Goal: Transaction & Acquisition: Purchase product/service

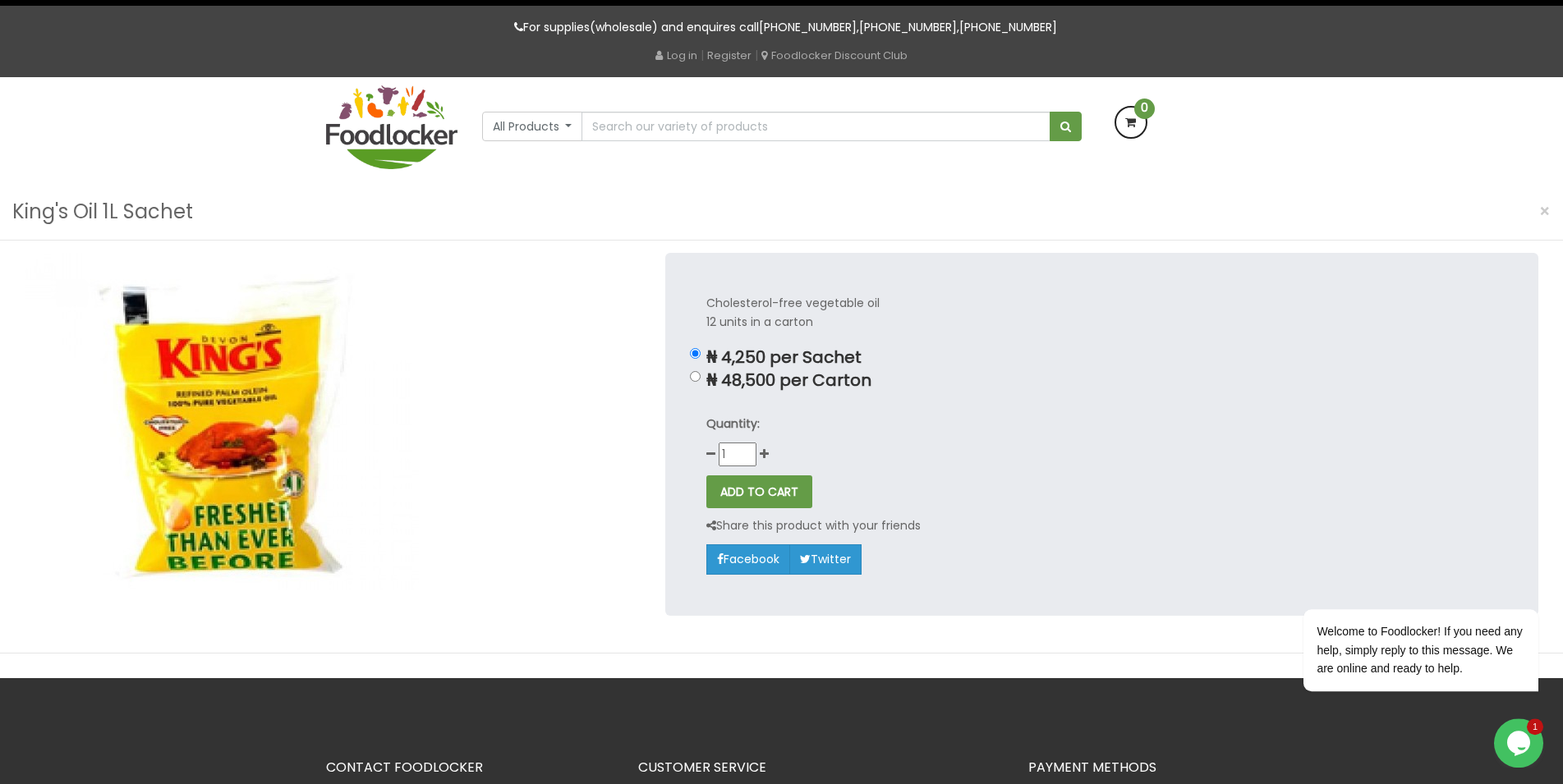
scroll to position [84, 0]
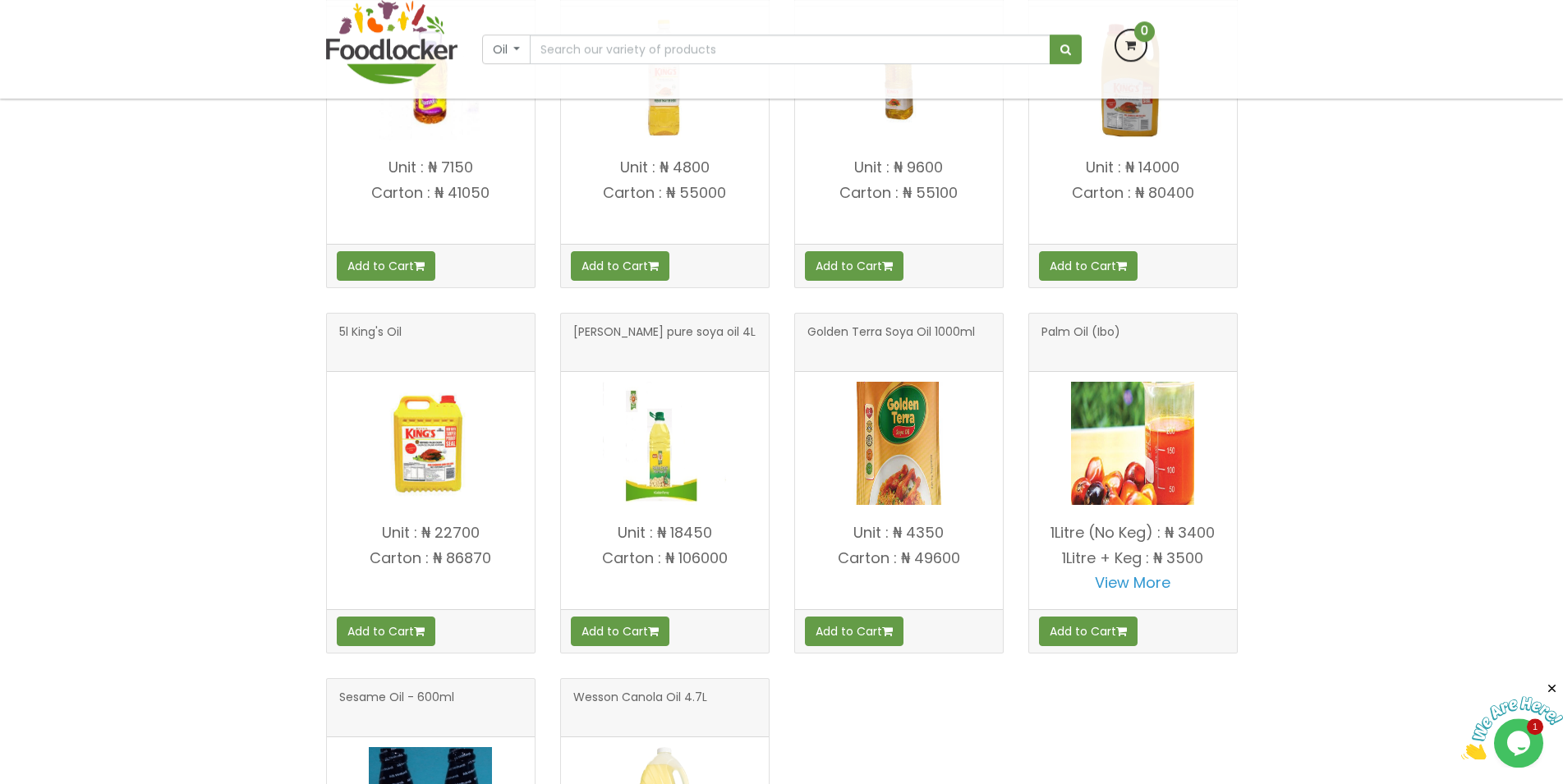
scroll to position [418, 0]
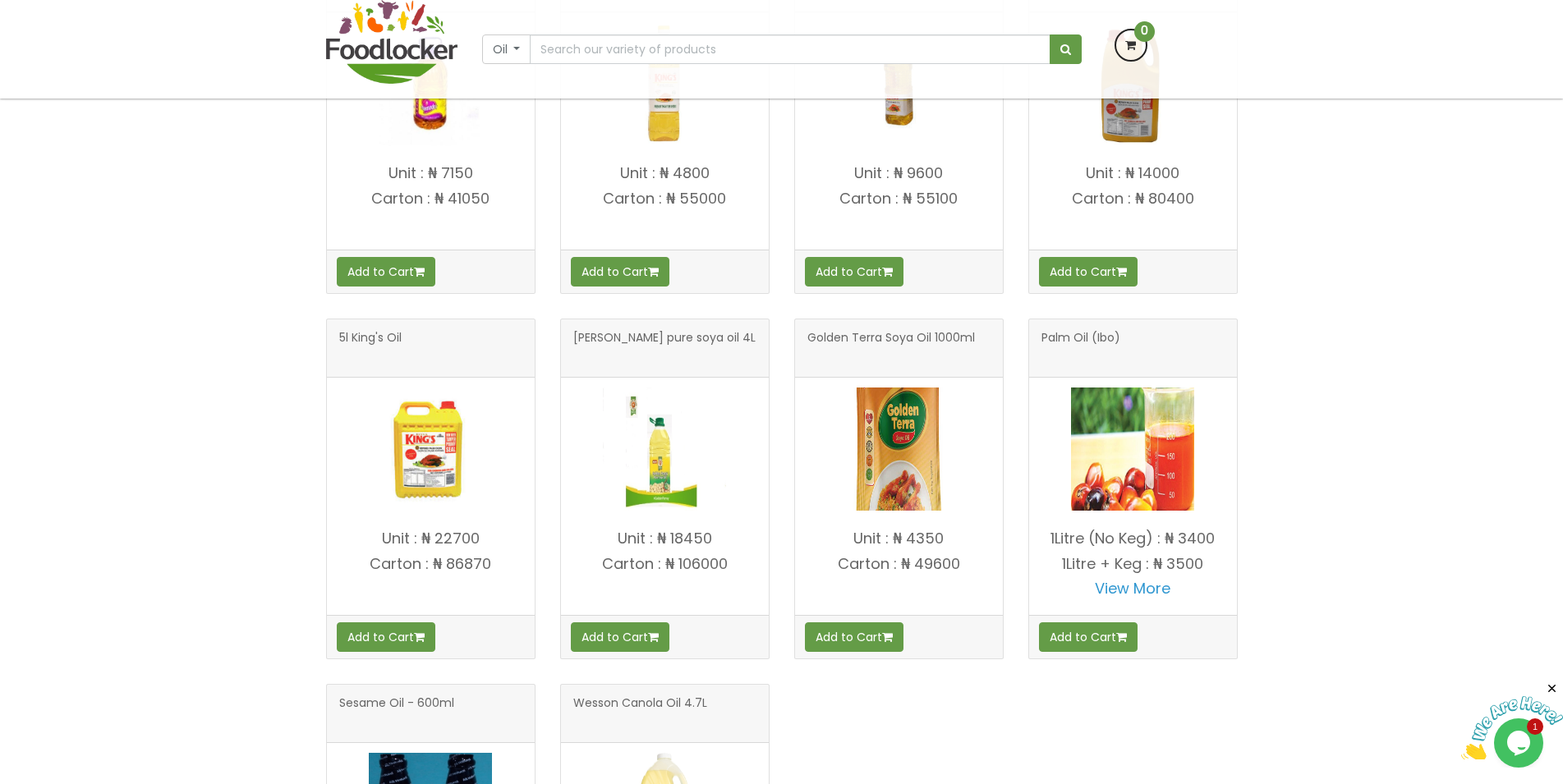
click at [894, 467] on img at bounding box center [899, 449] width 123 height 123
click at [894, 467] on body "Lagos and Ogun deliveries will be done on Thursdays | Live Cow, Beef and Cow-sh…" at bounding box center [781, 546] width 1563 height 1929
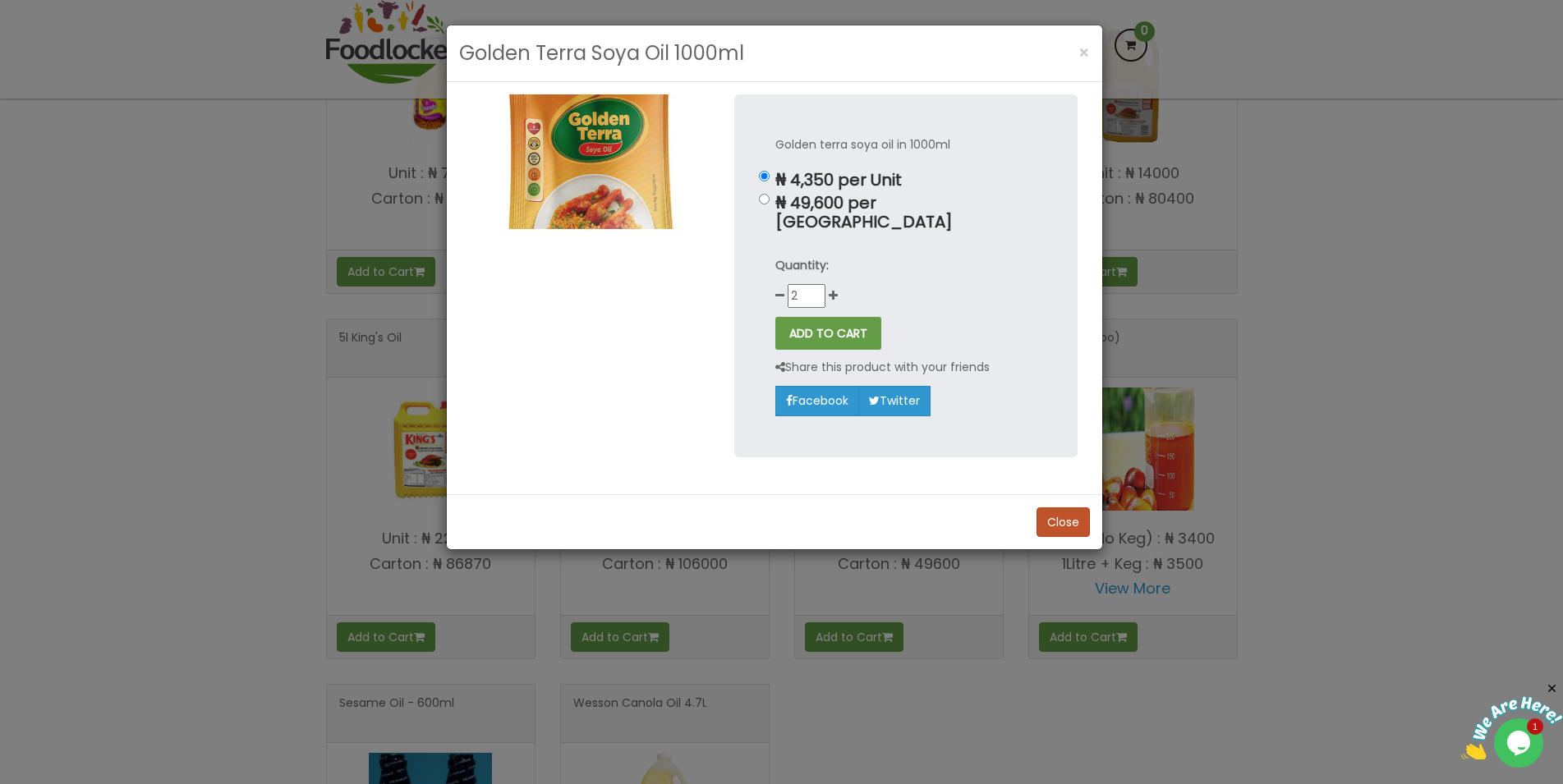
type input "2"
click at [817, 284] on input "2" at bounding box center [806, 296] width 38 height 24
click at [1066, 507] on button "Close" at bounding box center [1063, 521] width 53 height 30
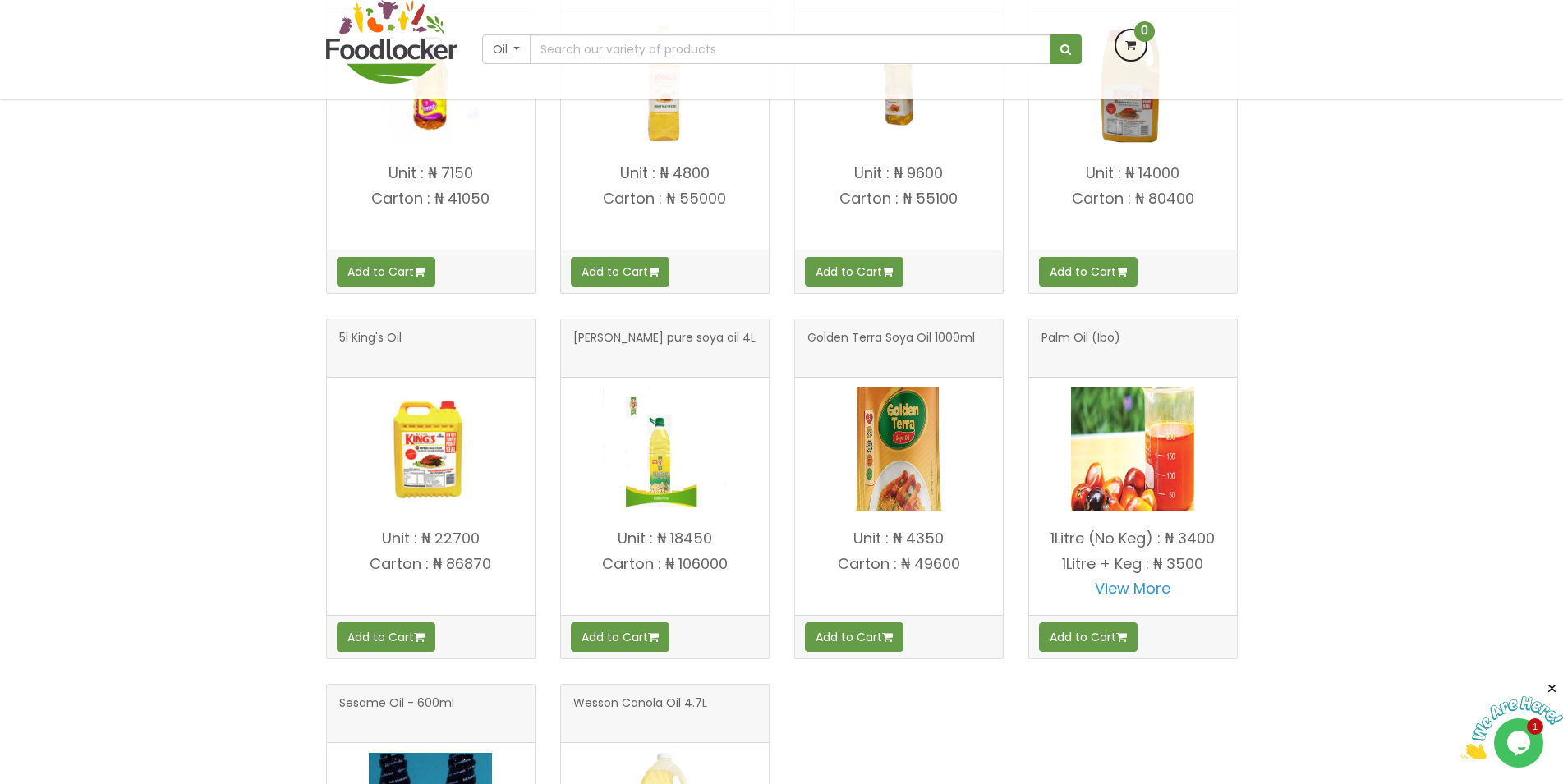
click at [671, 482] on img at bounding box center [664, 449] width 123 height 123
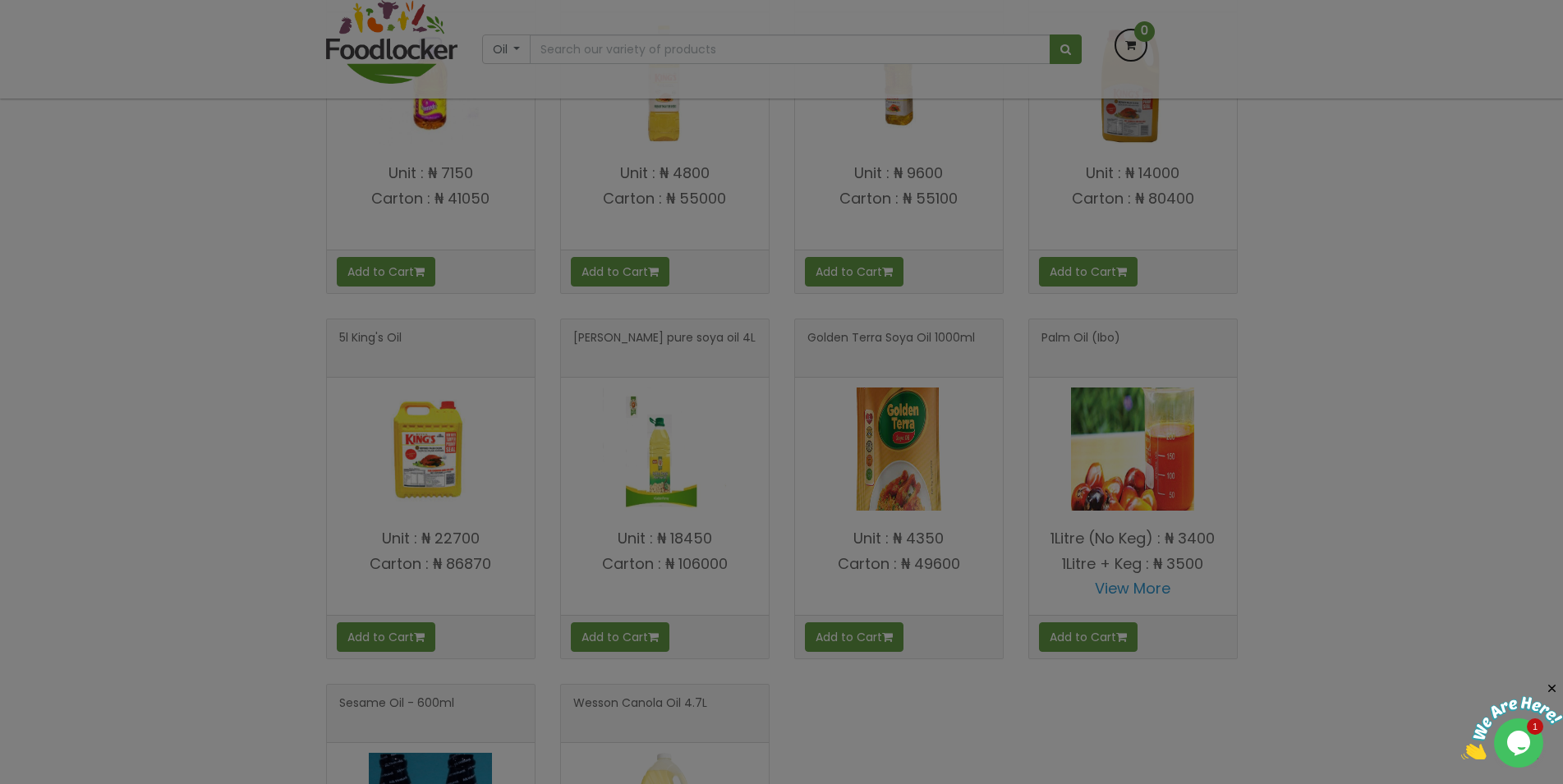
click at [671, 482] on body "Lagos and Ogun deliveries will be done on Thursdays | Live Cow, Beef and Cow-sh…" at bounding box center [781, 546] width 1563 height 1929
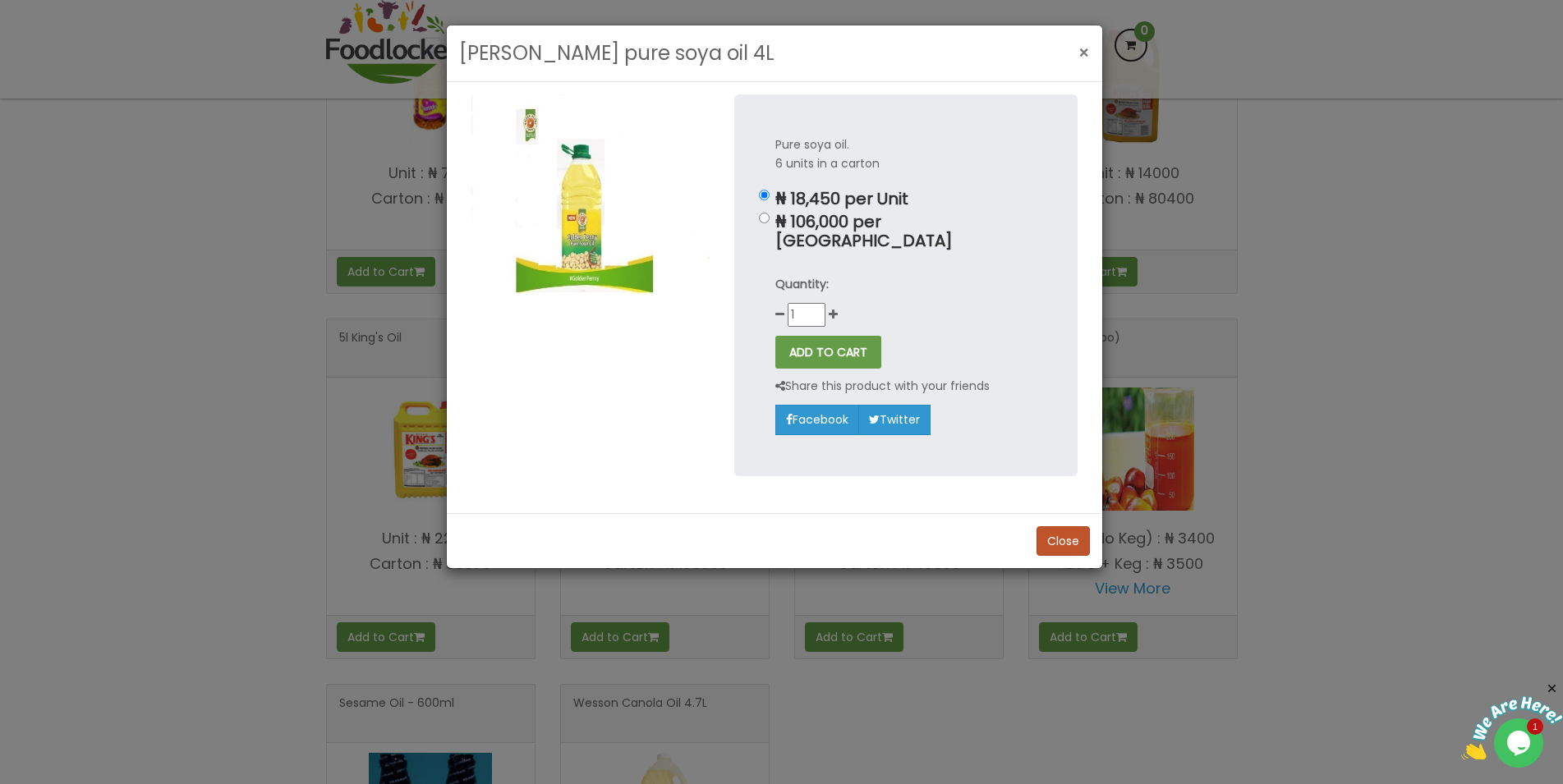
click at [1074, 52] on button "×" at bounding box center [1084, 53] width 28 height 34
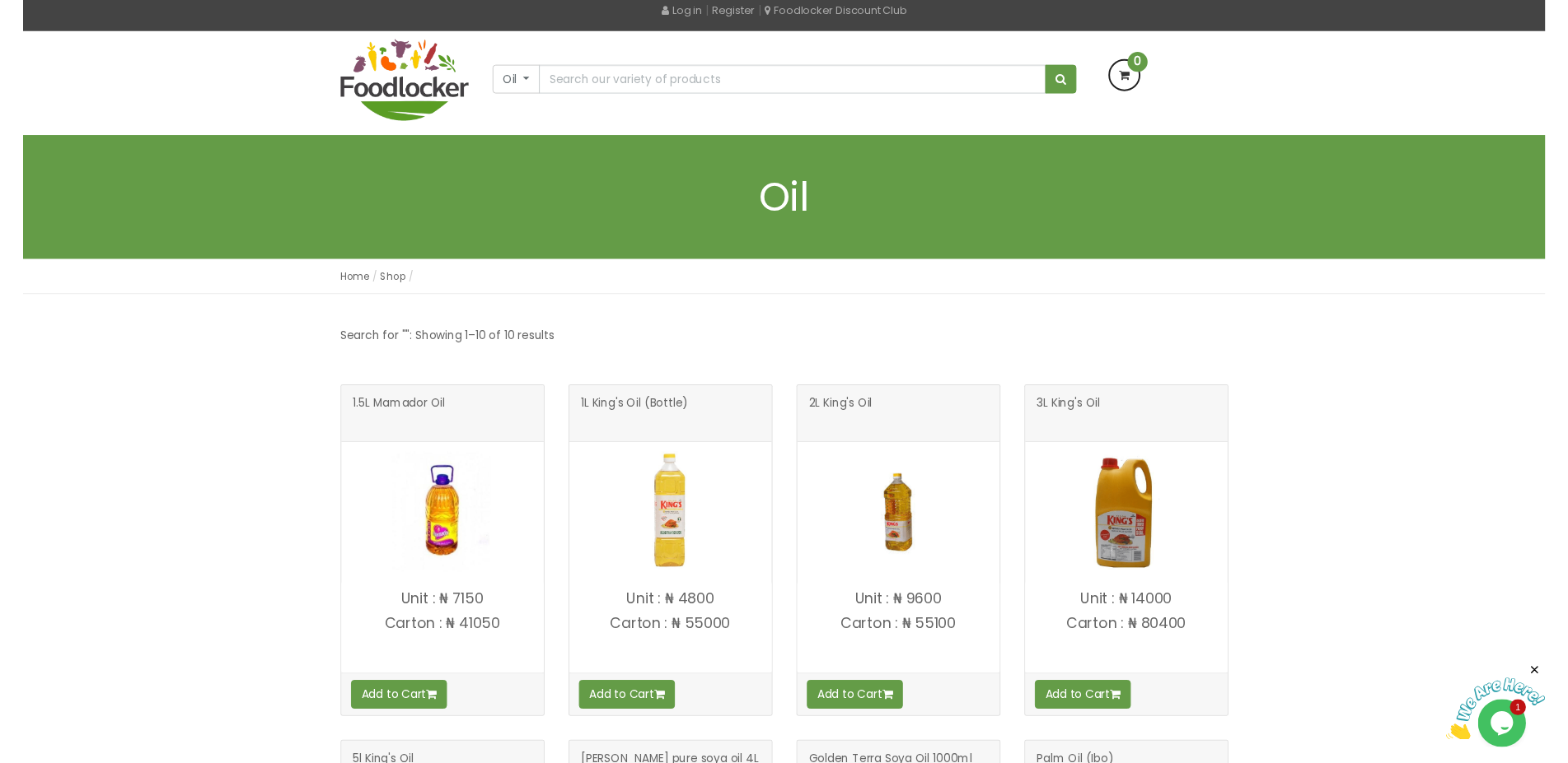
scroll to position [0, 0]
